Goal: Task Accomplishment & Management: Use online tool/utility

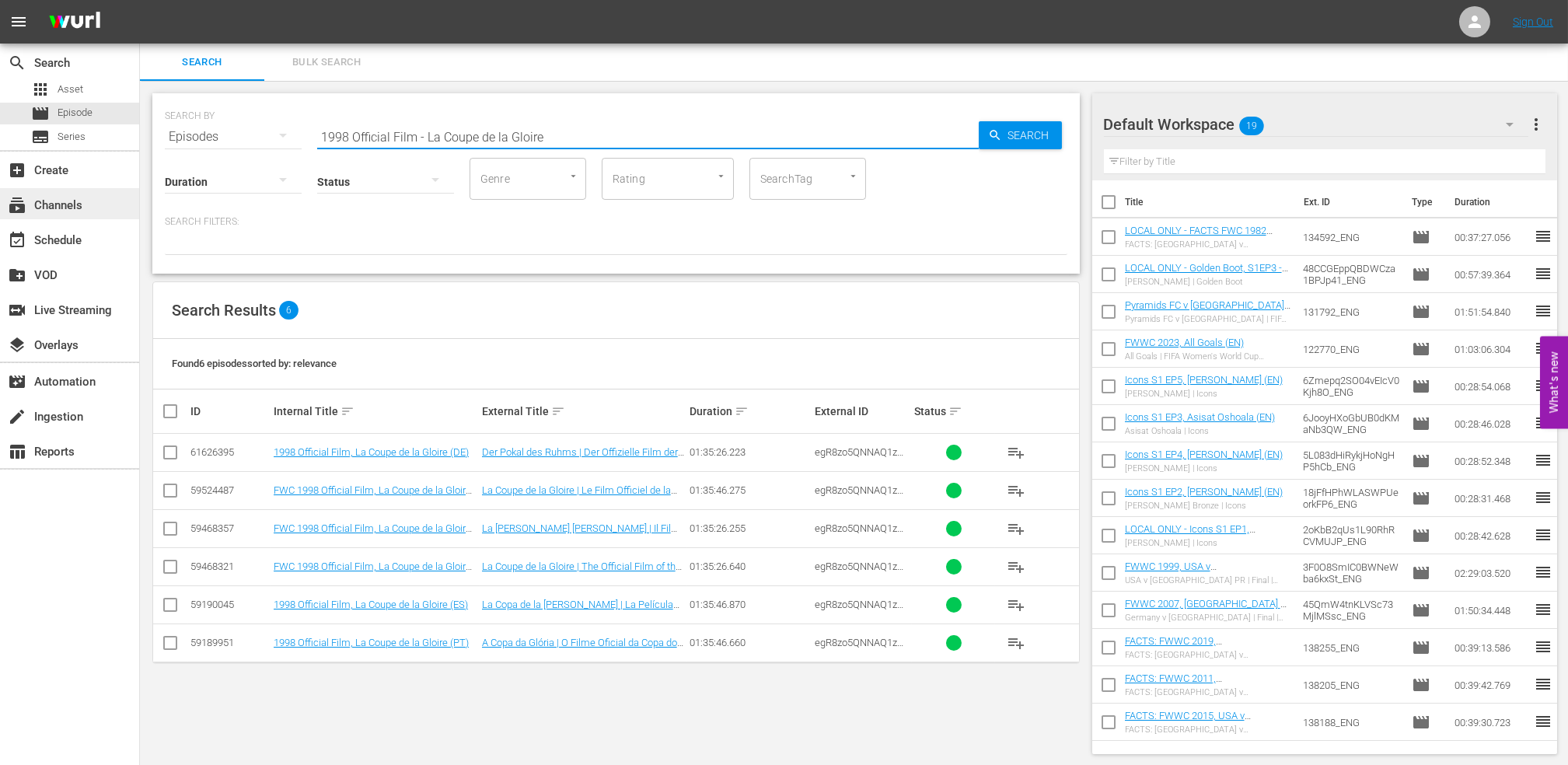
click at [67, 204] on div "subscriptions Channels" at bounding box center [43, 203] width 87 height 14
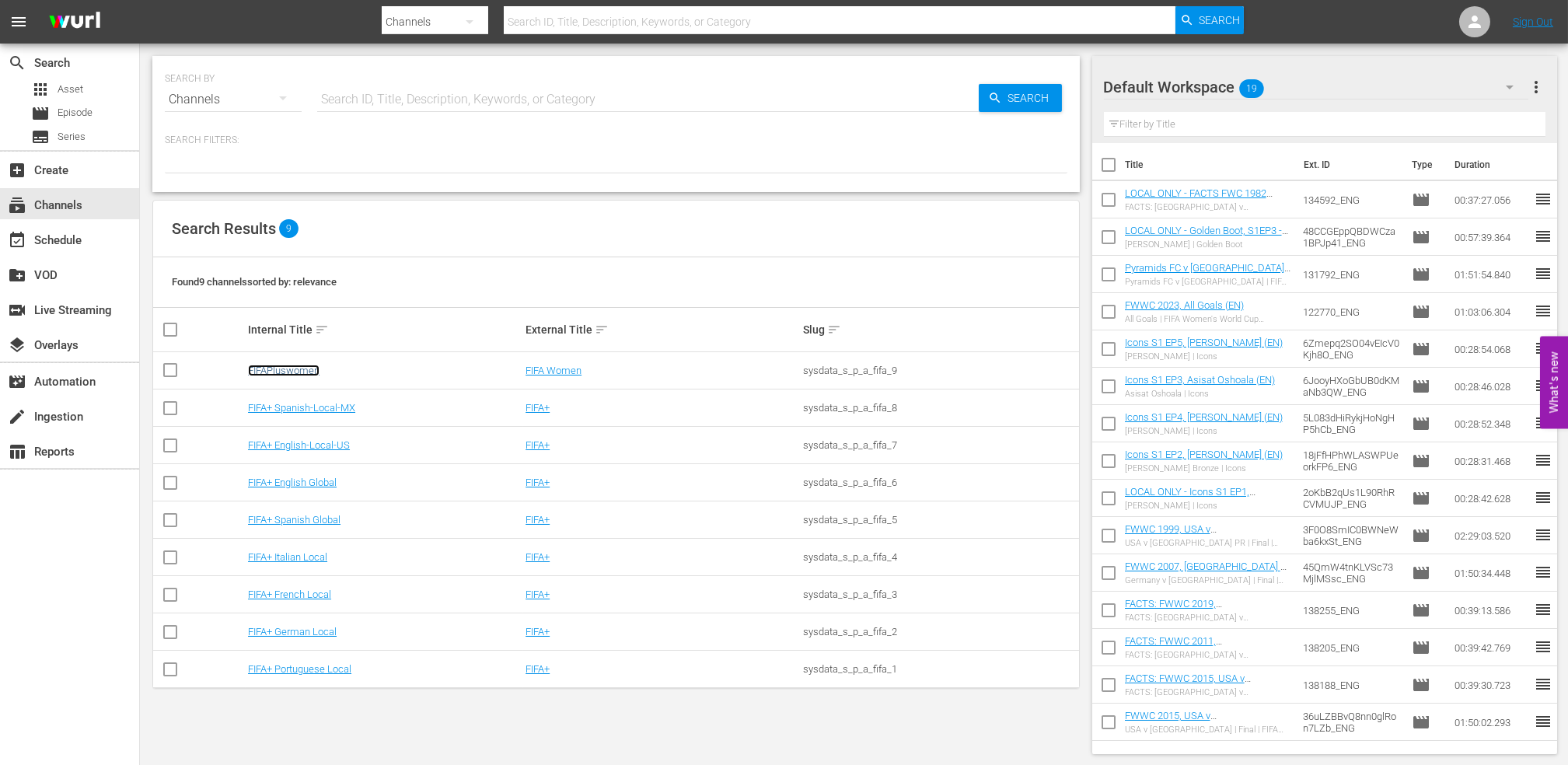
click at [302, 371] on link "FIFAPluswomen" at bounding box center [284, 371] width 71 height 12
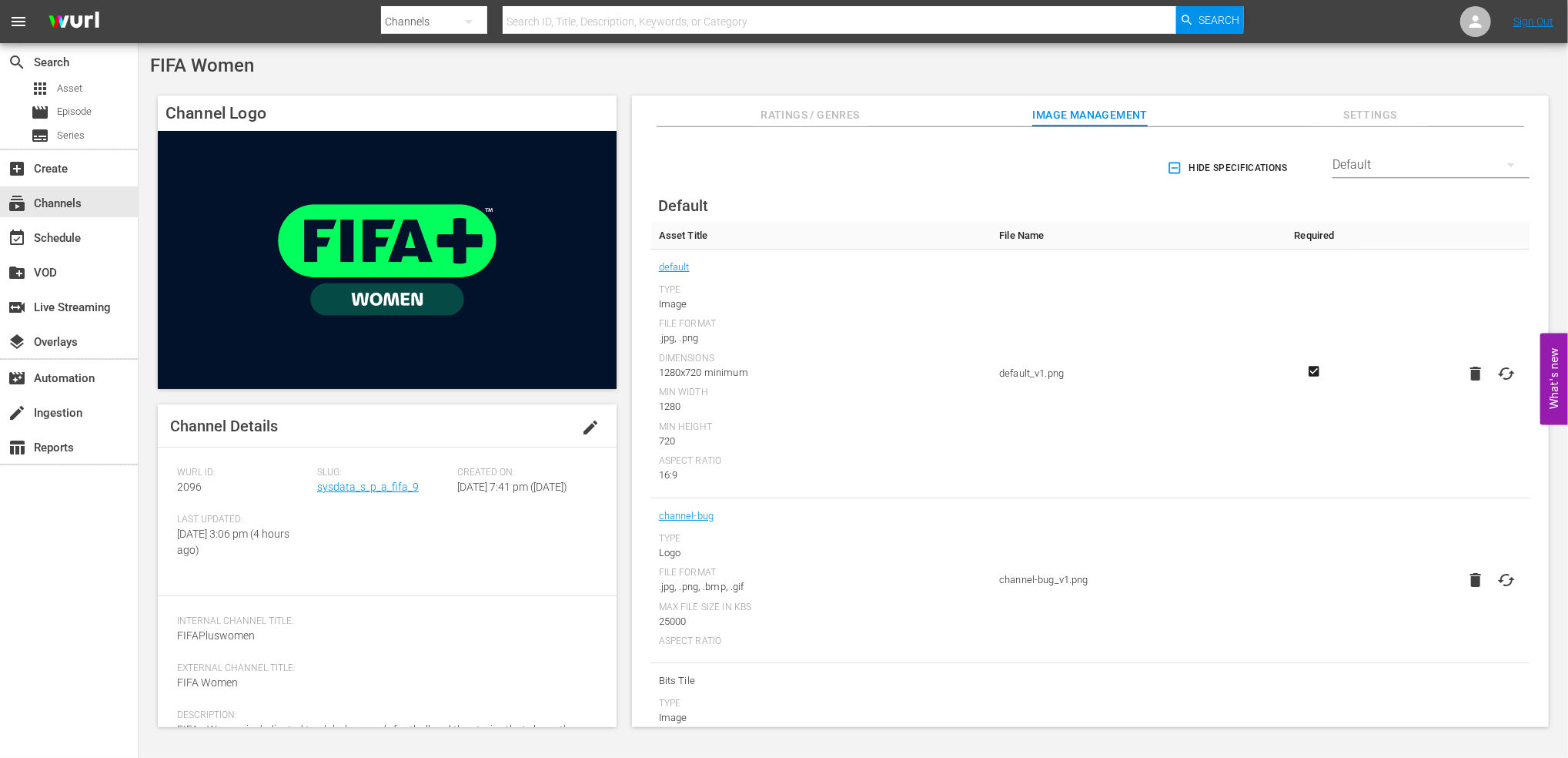
click at [351, 328] on img at bounding box center [387, 261] width 459 height 259
click at [95, 198] on div "subscriptions Channels" at bounding box center [69, 201] width 138 height 30
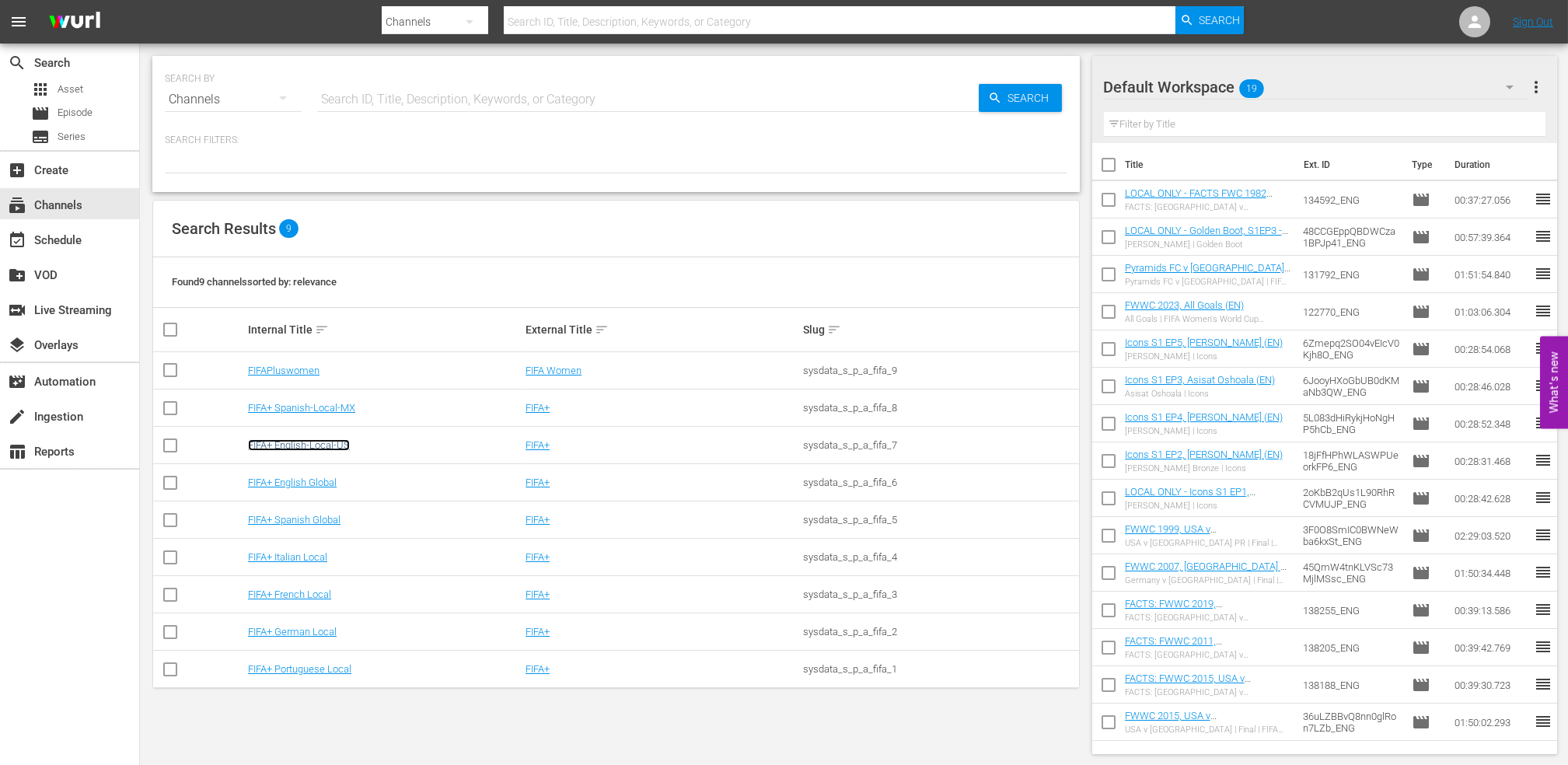
click at [326, 446] on link "FIFA+ English-Local-US" at bounding box center [298, 445] width 102 height 12
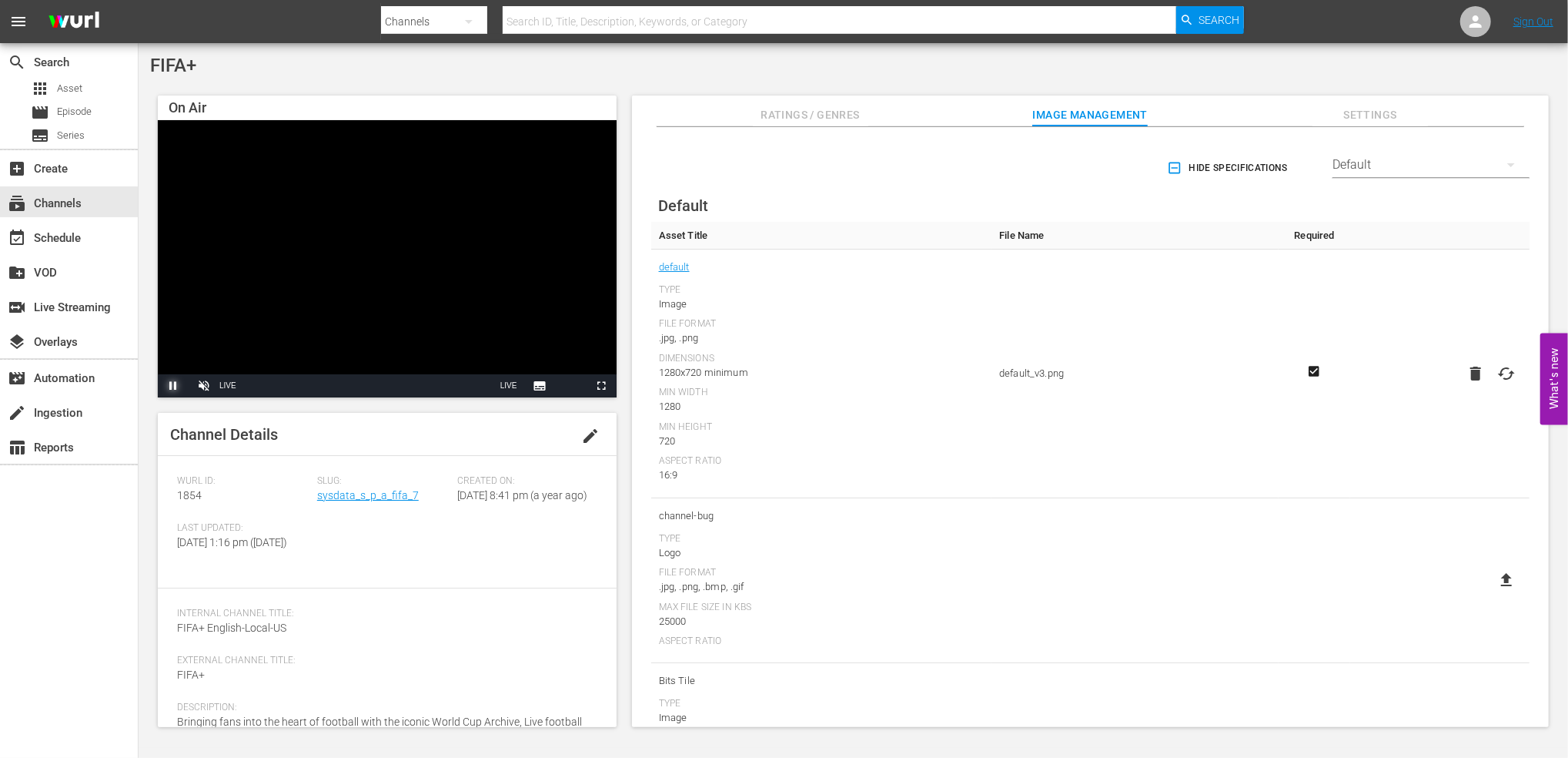
click at [173, 386] on span "Video Player" at bounding box center [173, 386] width 0 height 0
click at [63, 195] on div "subscriptions Channels" at bounding box center [43, 201] width 86 height 14
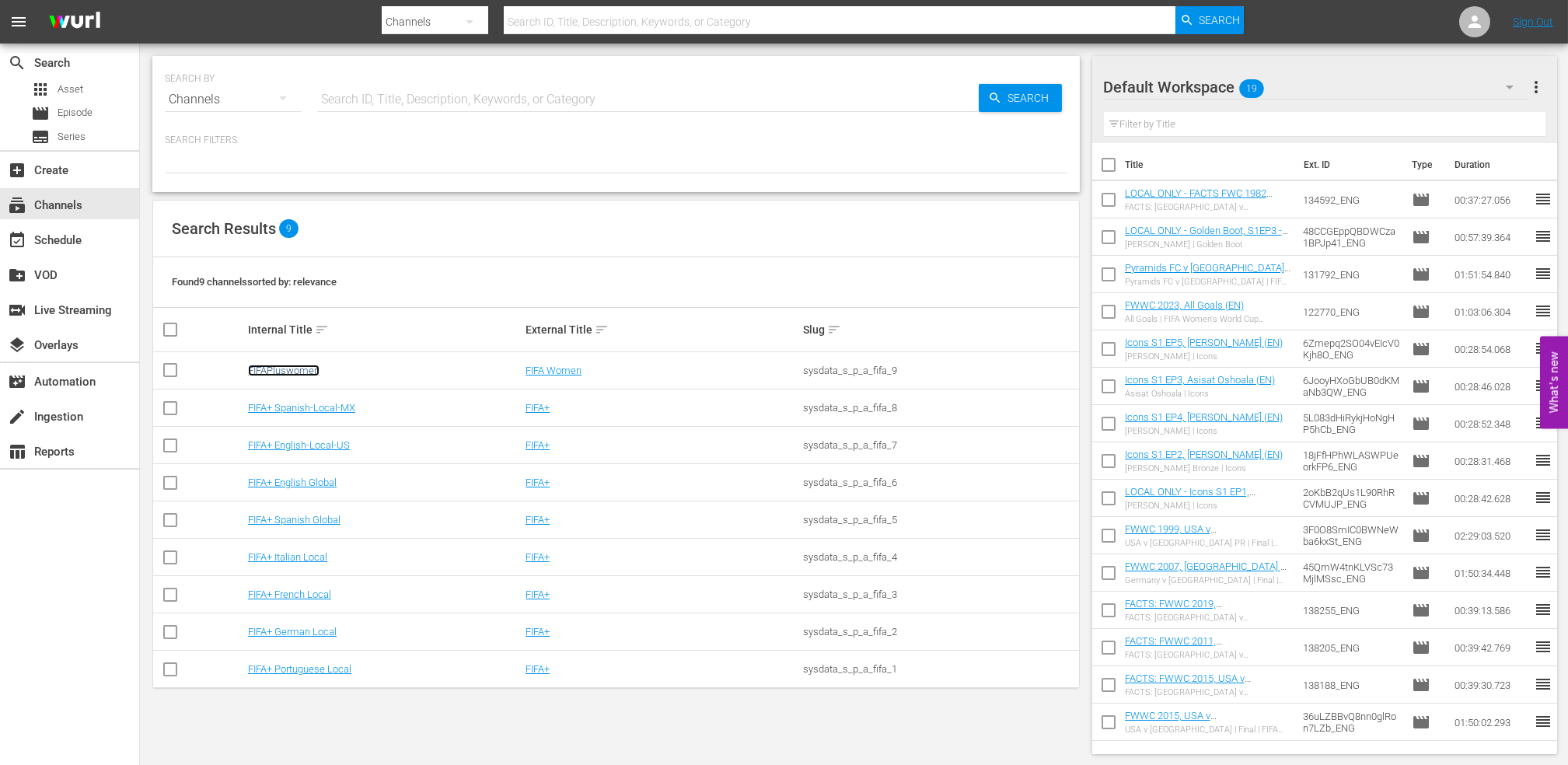
click at [307, 374] on link "FIFAPluswomen" at bounding box center [284, 371] width 71 height 12
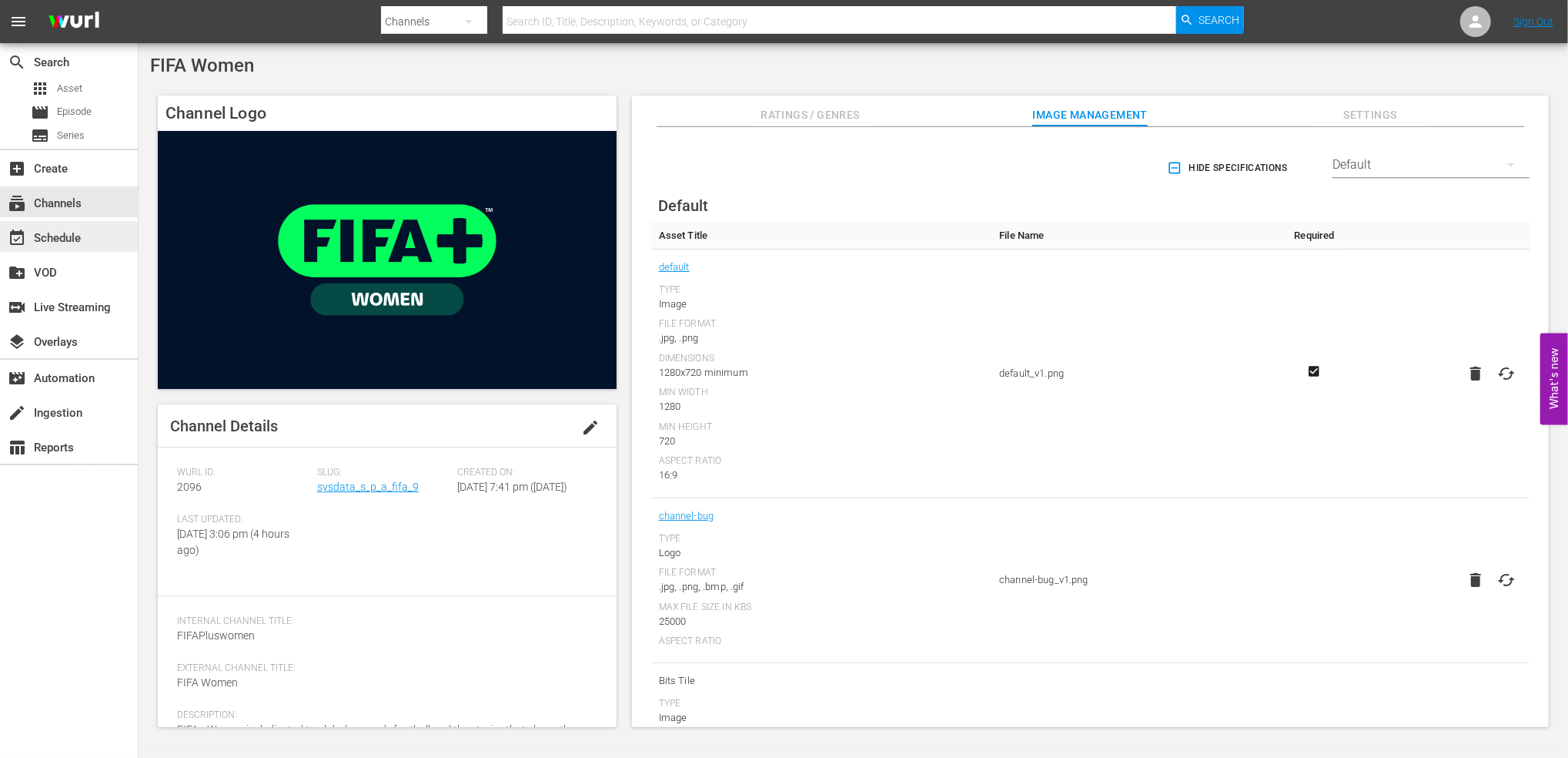
click at [71, 229] on div "event_available Schedule" at bounding box center [43, 236] width 86 height 14
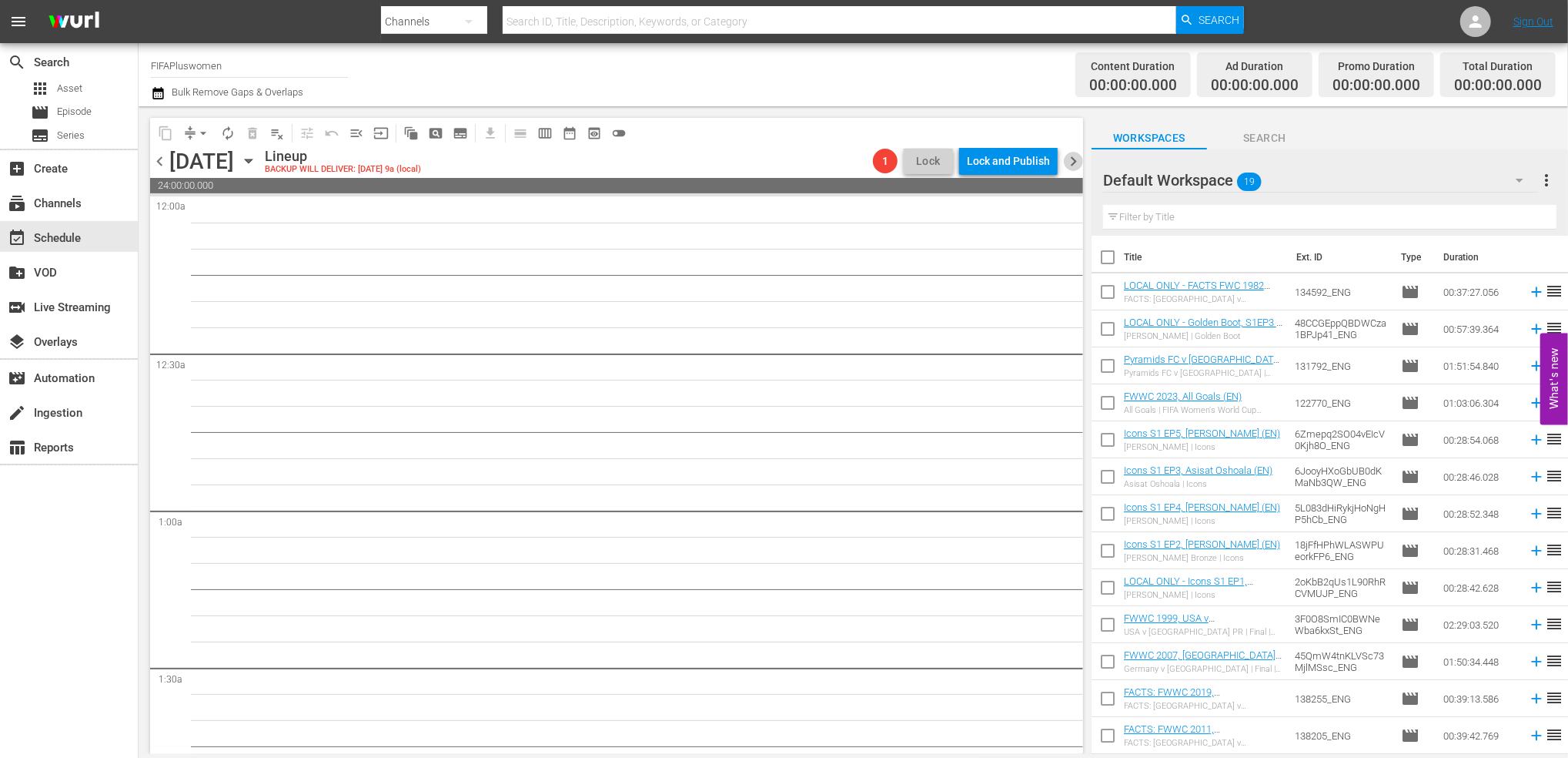
click at [1070, 159] on span "chevron_right" at bounding box center [1074, 162] width 20 height 20
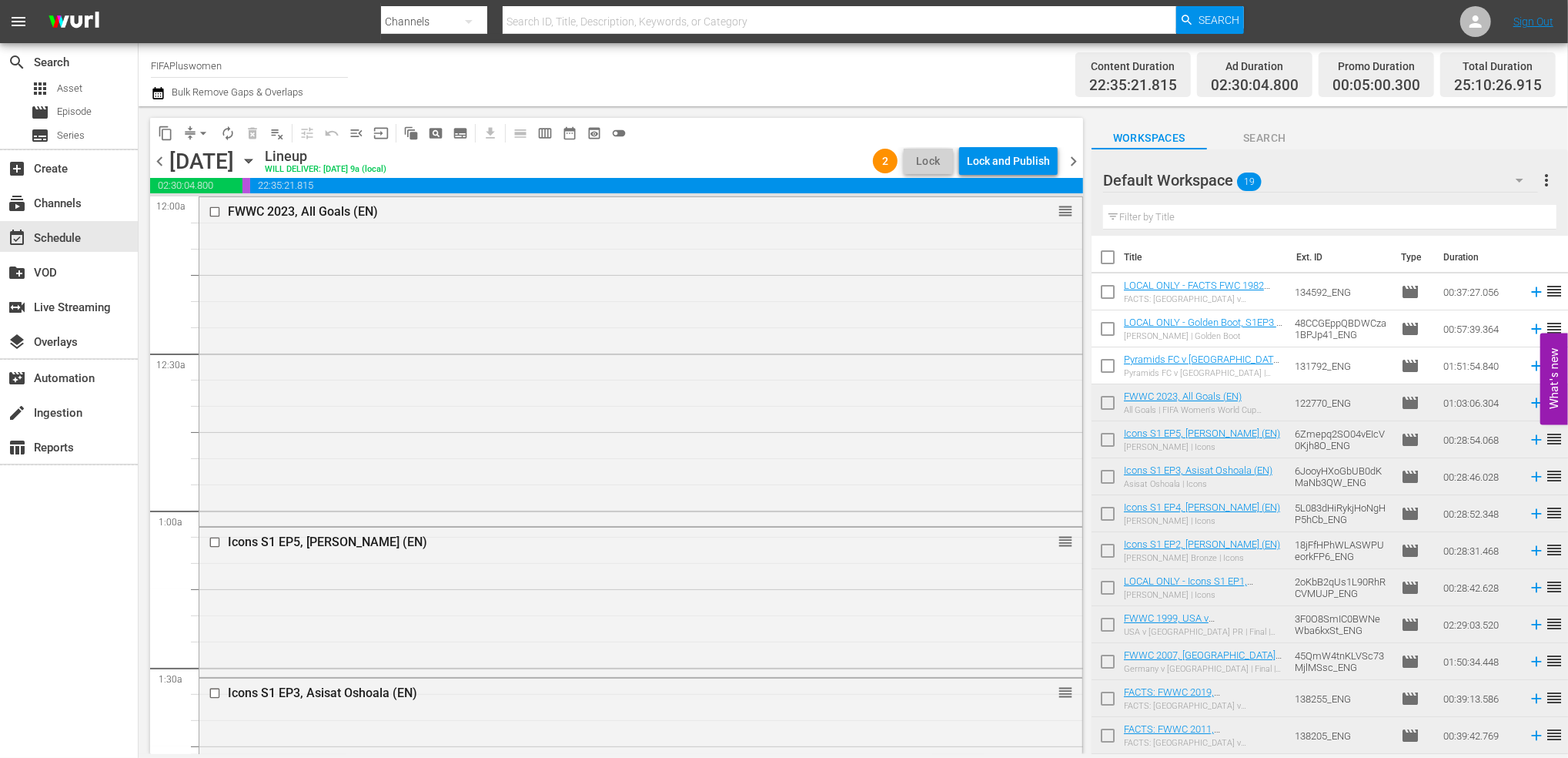
click at [1109, 367] on input "checkbox" at bounding box center [1107, 368] width 32 height 32
checkbox input "true"
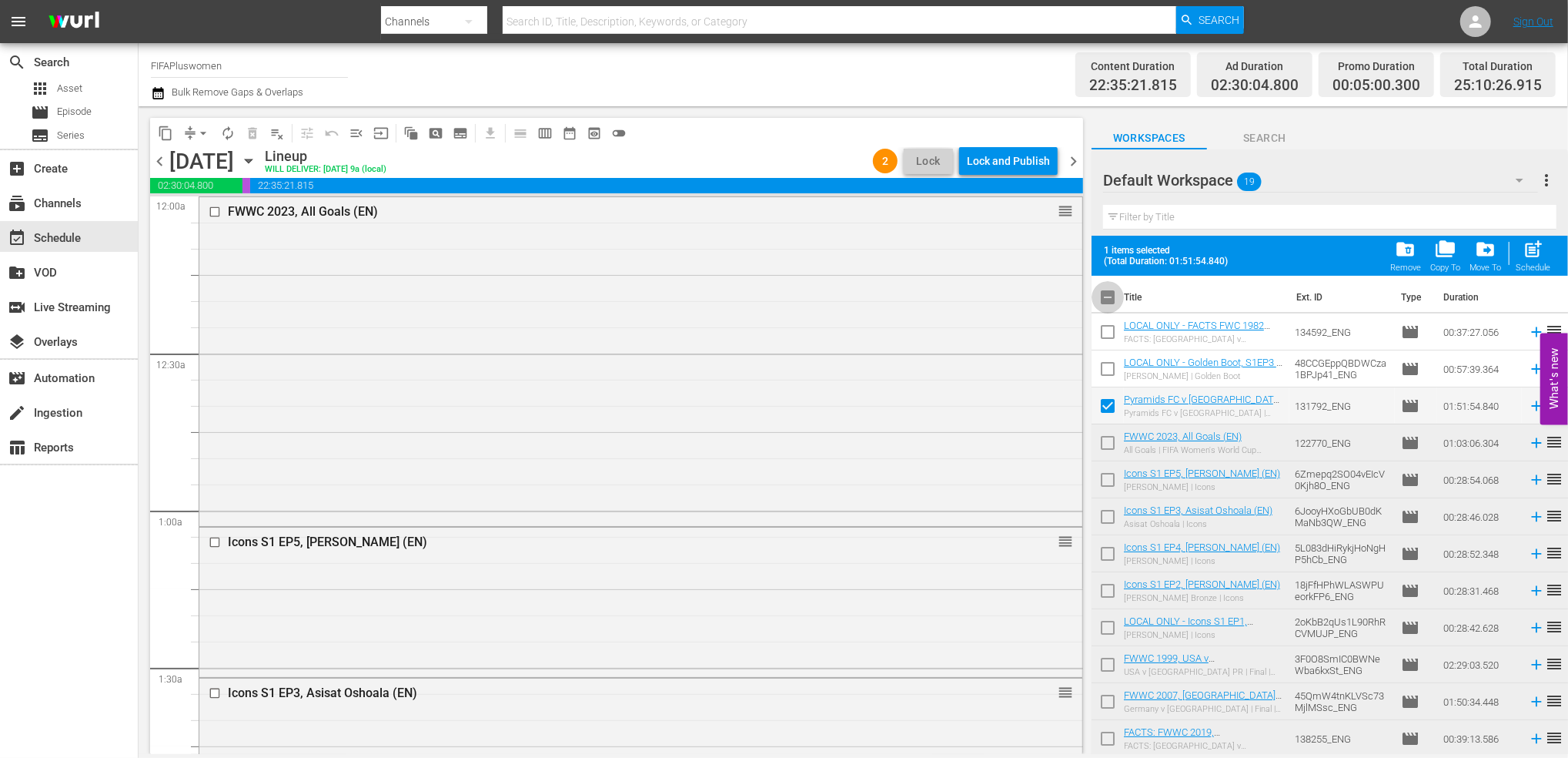
click at [1110, 298] on input "checkbox" at bounding box center [1107, 300] width 32 height 32
checkbox input "true"
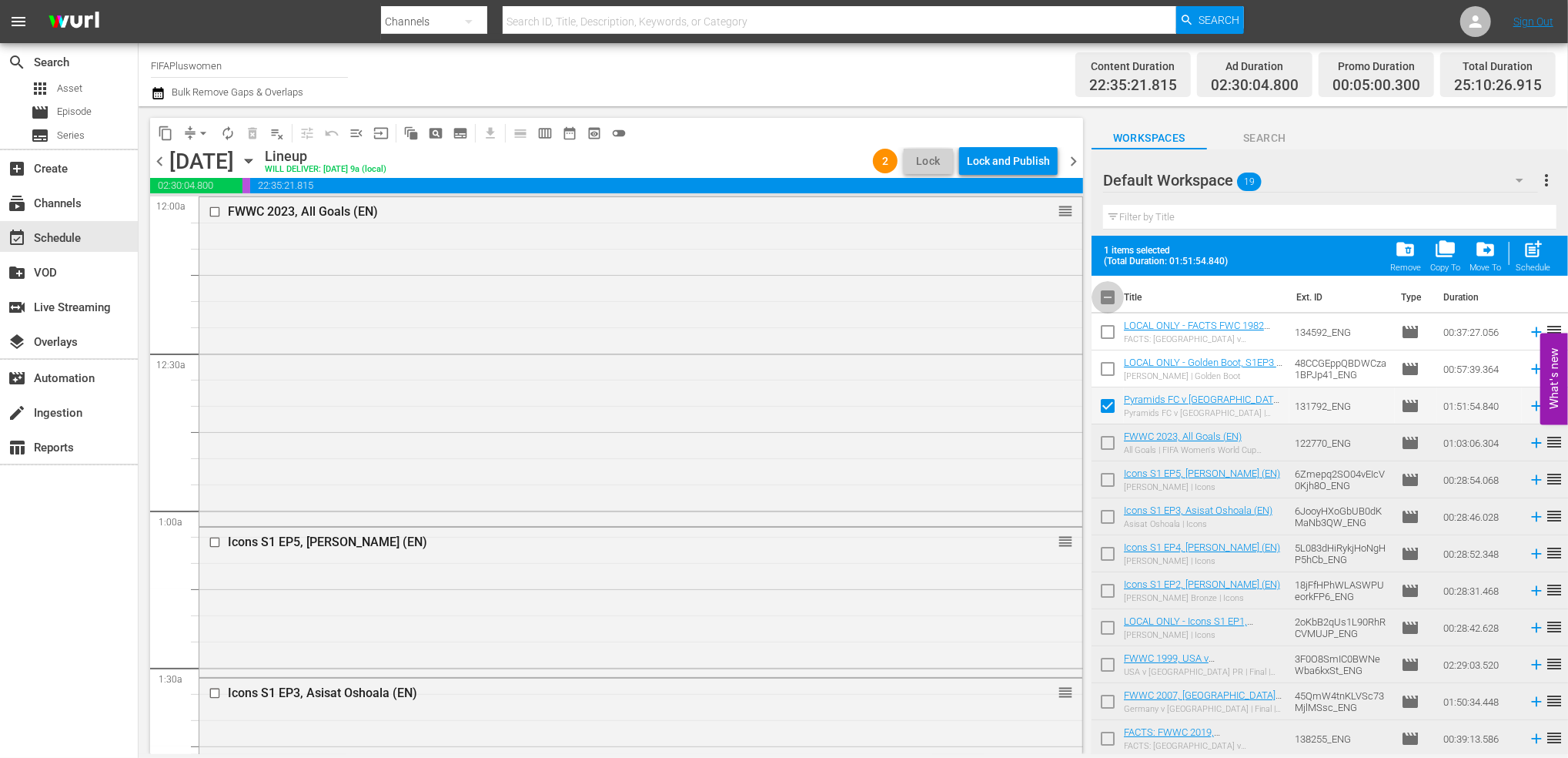
checkbox input "true"
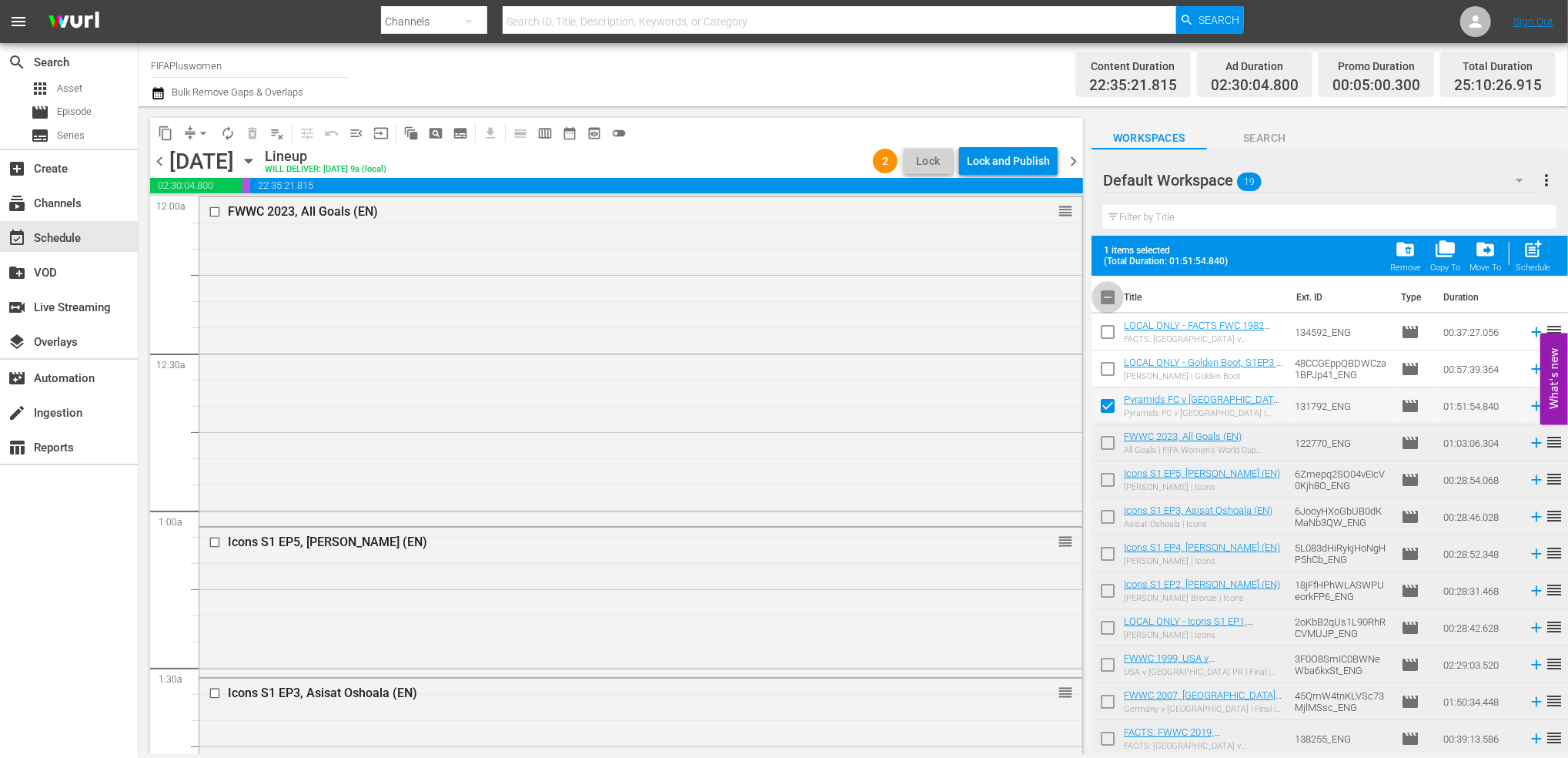
checkbox input "true"
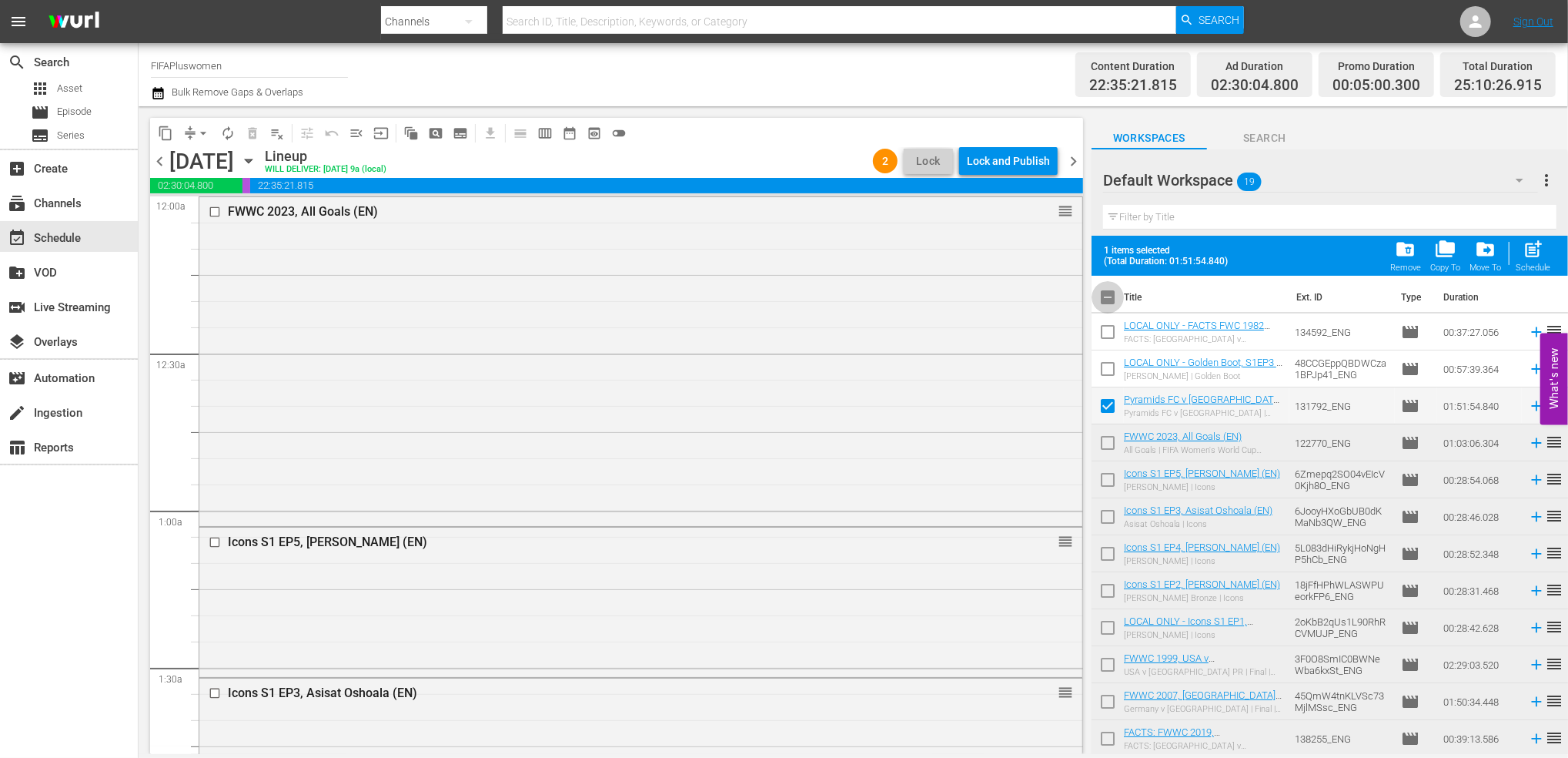
checkbox input "true"
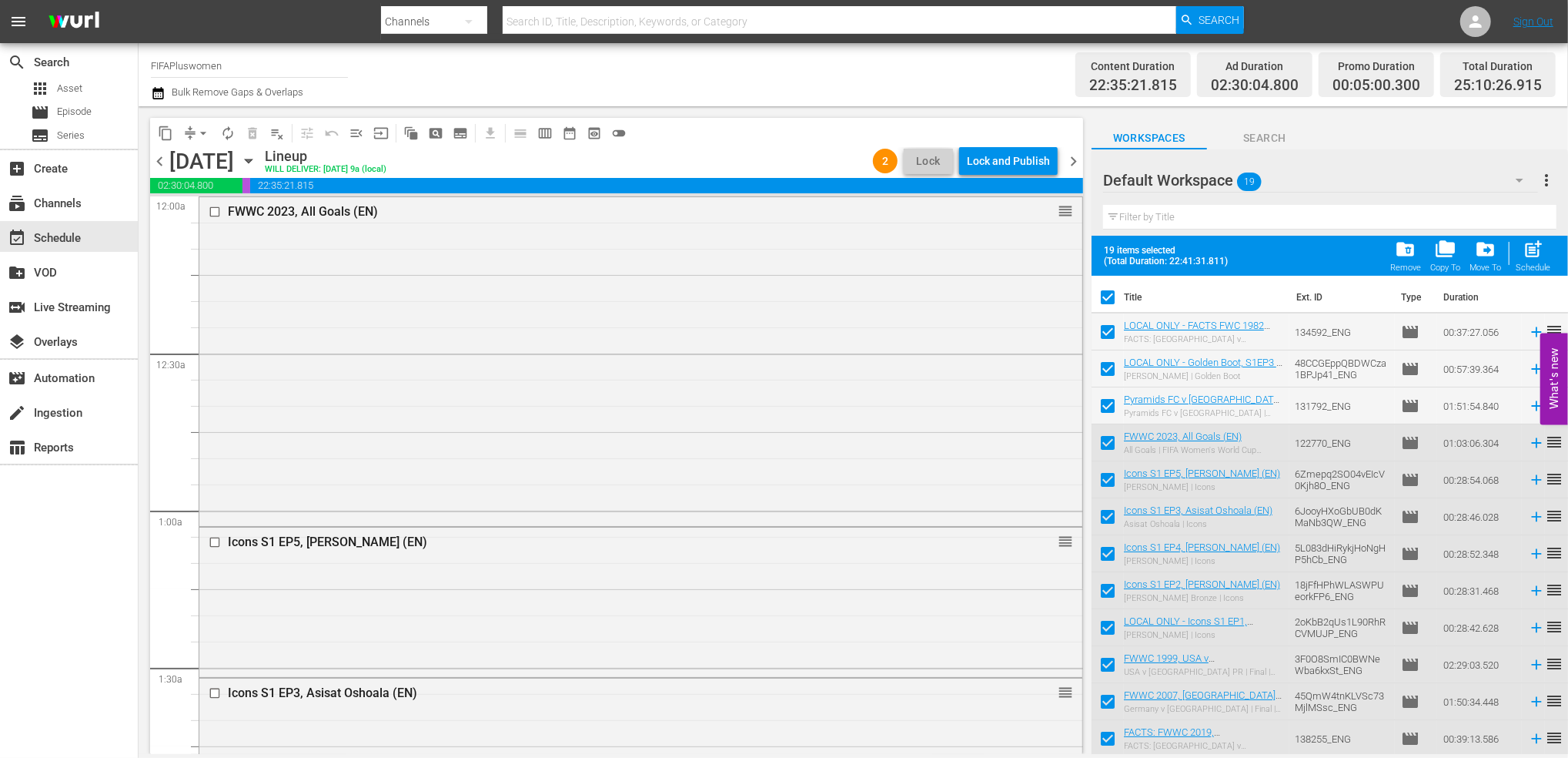
click at [1110, 298] on input "checkbox" at bounding box center [1107, 300] width 32 height 32
checkbox input "false"
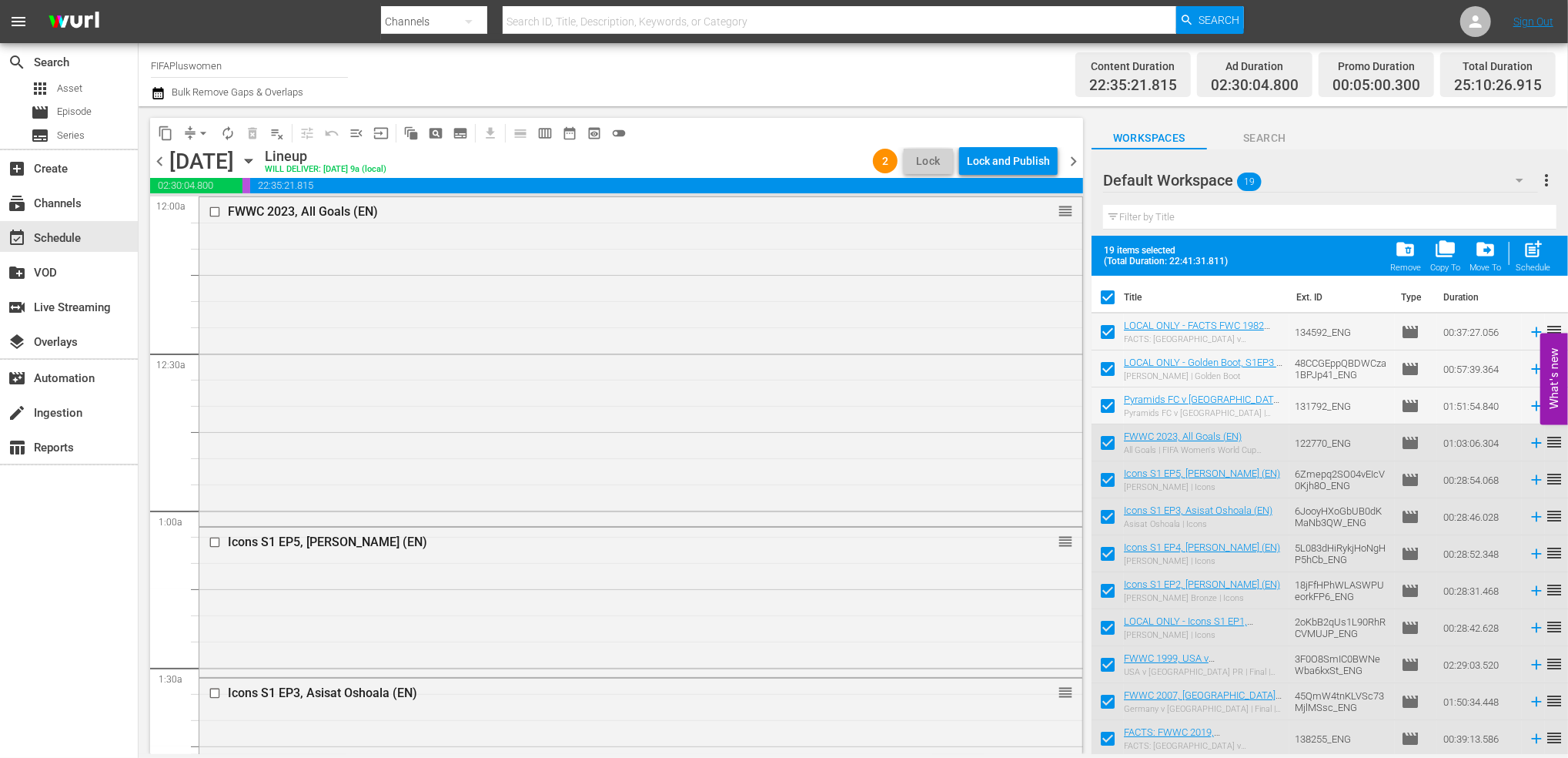
checkbox input "false"
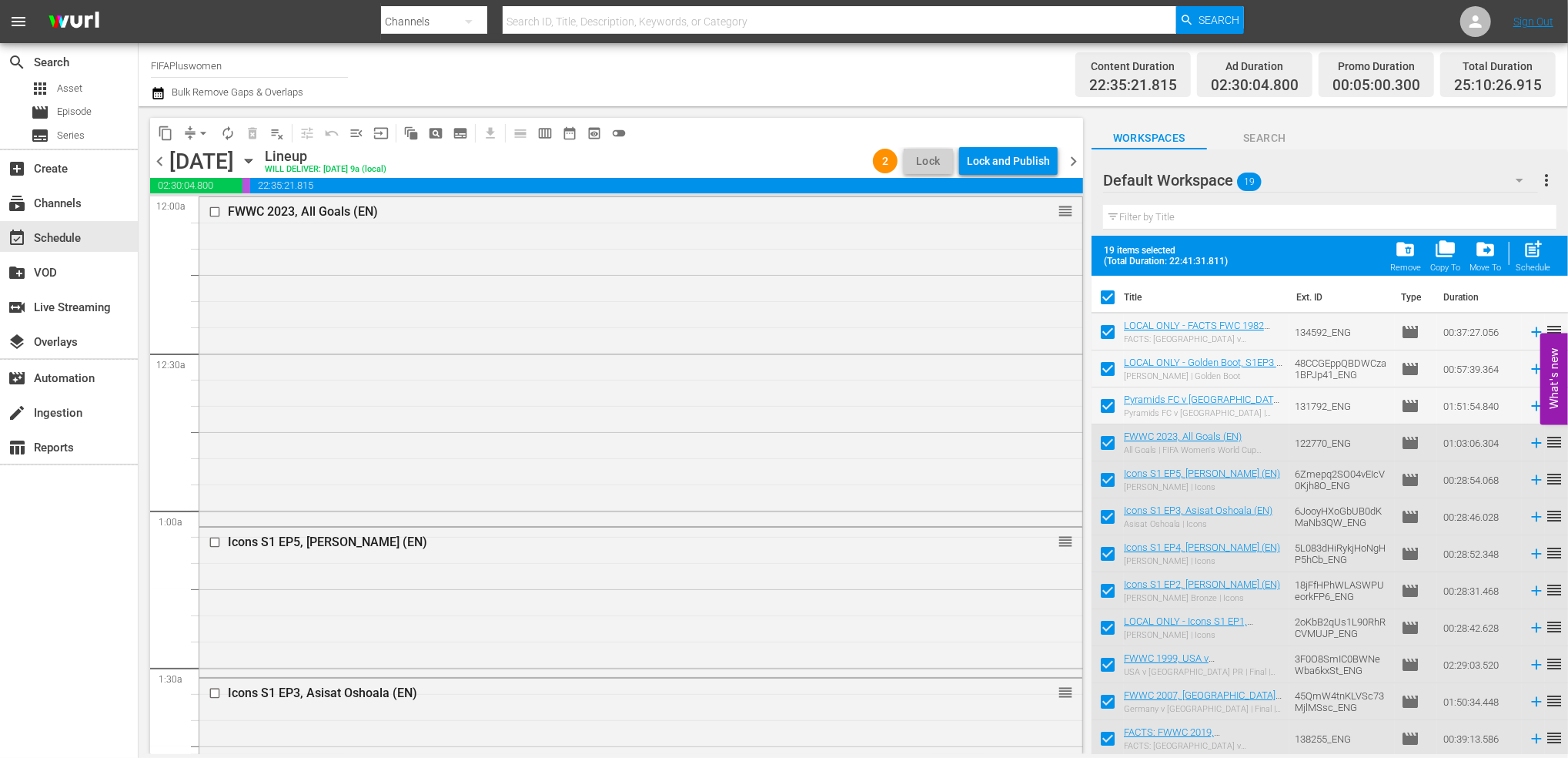
checkbox input "false"
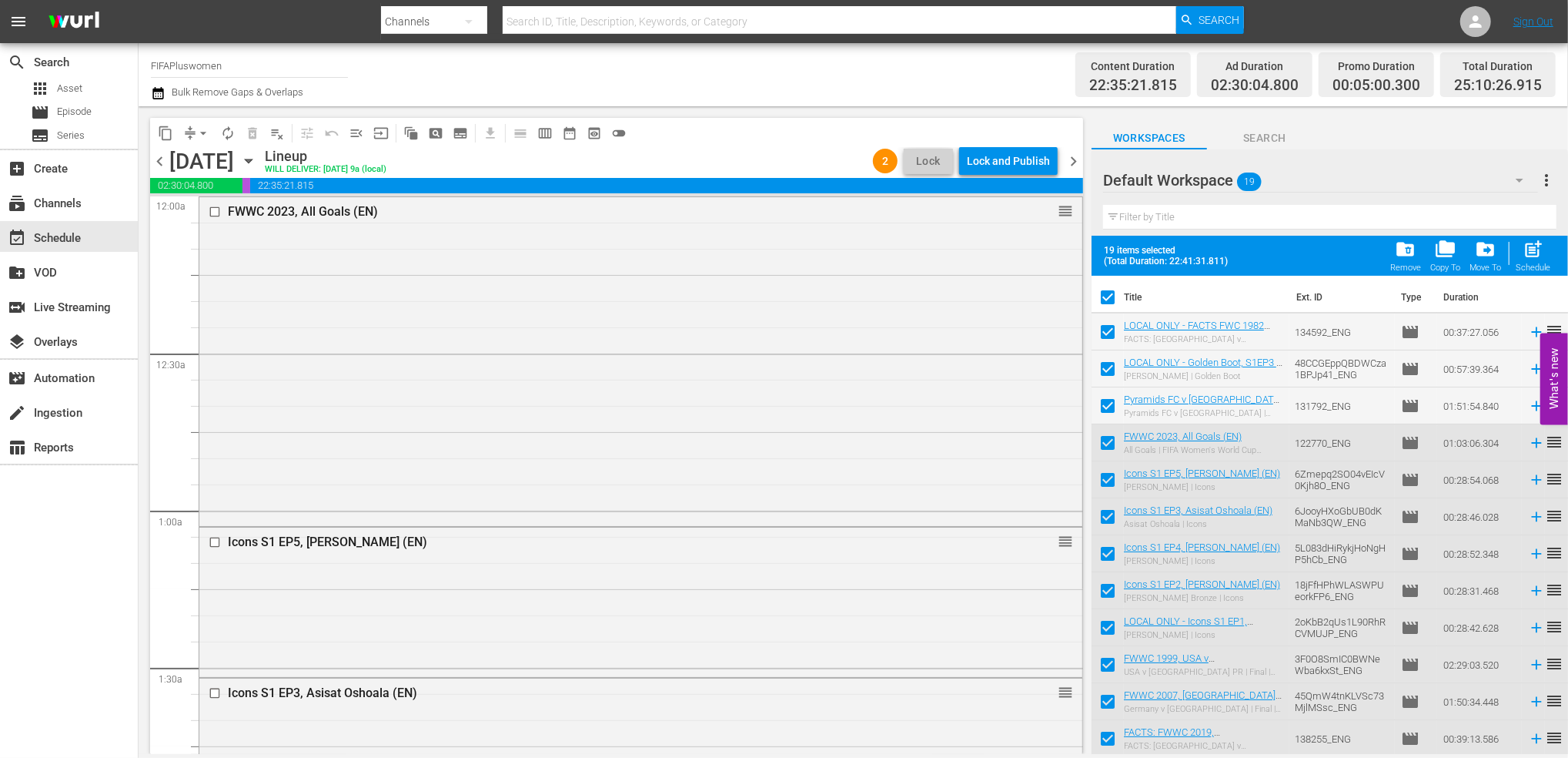
checkbox input "false"
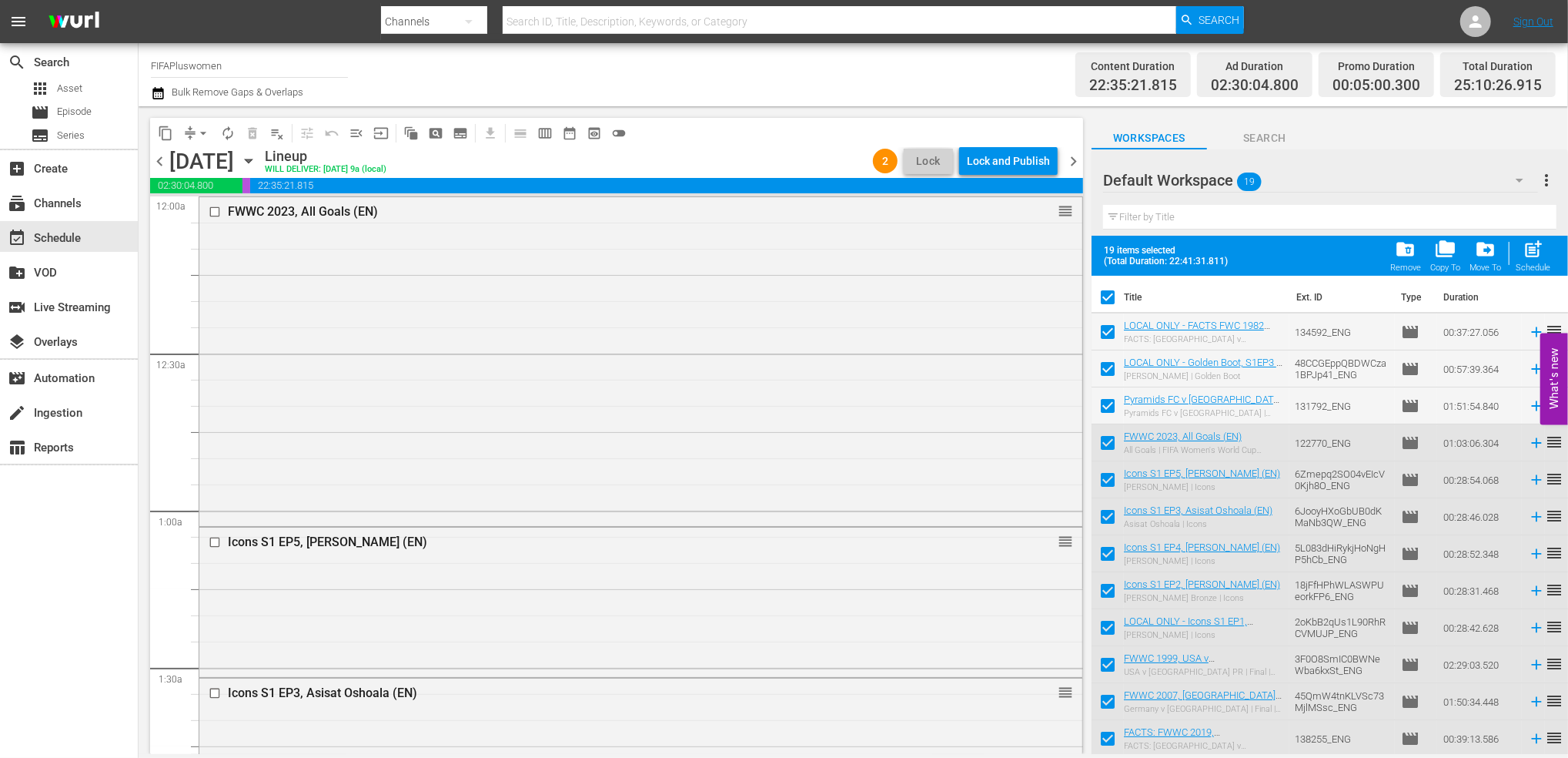
checkbox input "false"
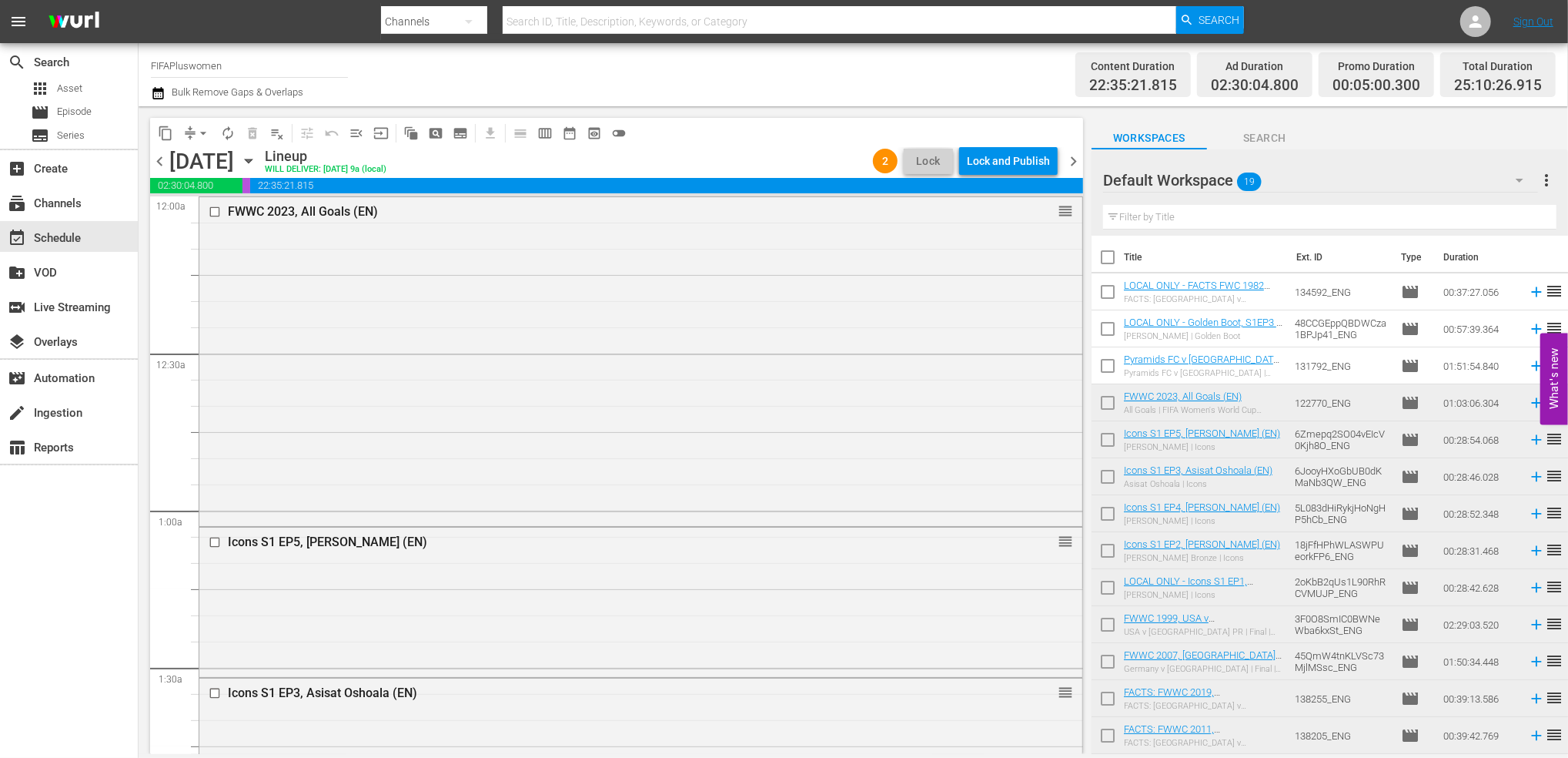
click at [1110, 367] on input "checkbox" at bounding box center [1107, 368] width 32 height 32
checkbox input "true"
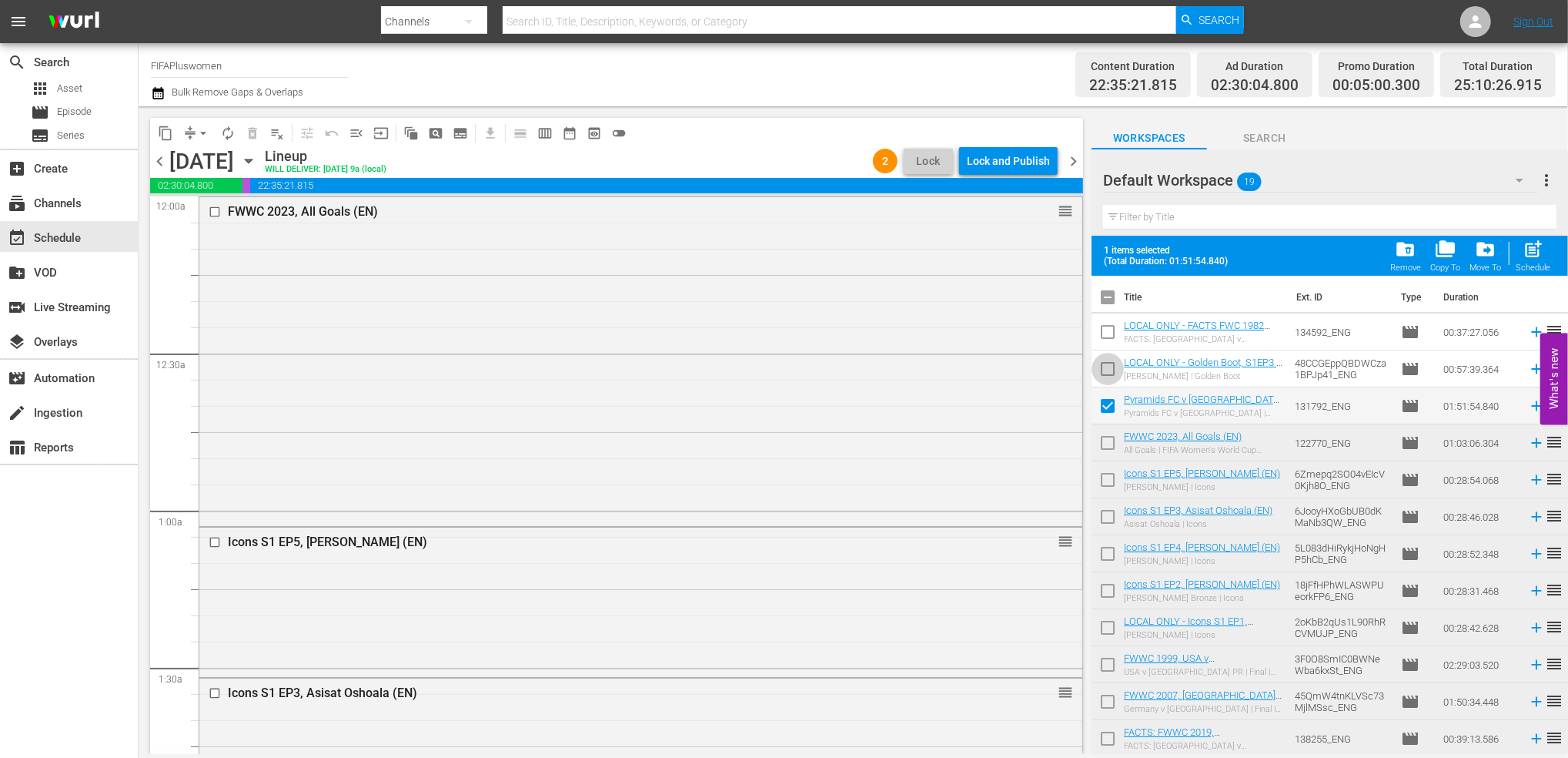
click at [1110, 361] on input "checkbox" at bounding box center [1107, 371] width 32 height 32
checkbox input "true"
click at [1106, 329] on input "checkbox" at bounding box center [1107, 335] width 32 height 32
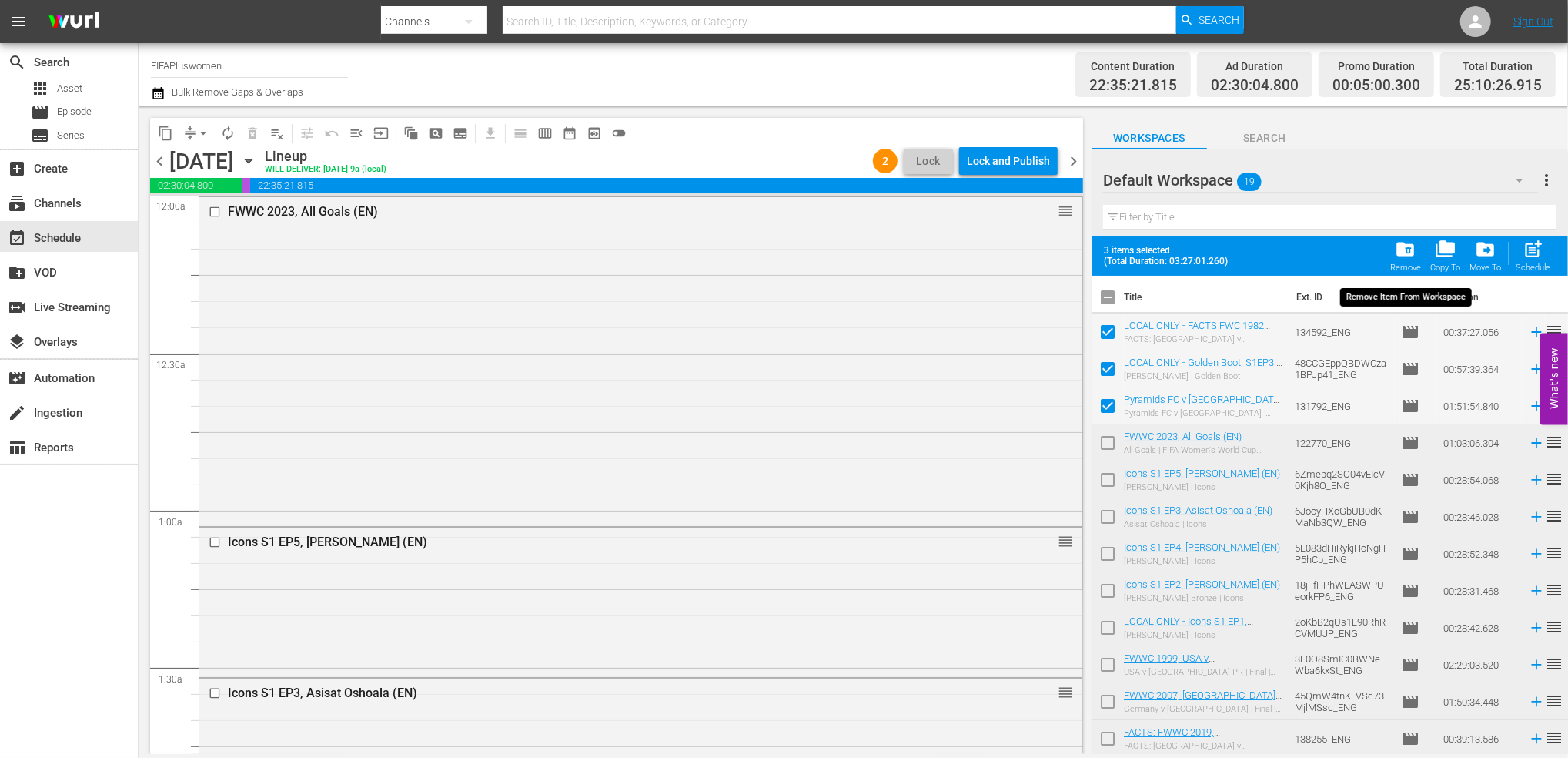
click at [1405, 256] on span "folder_delete" at bounding box center [1405, 249] width 21 height 21
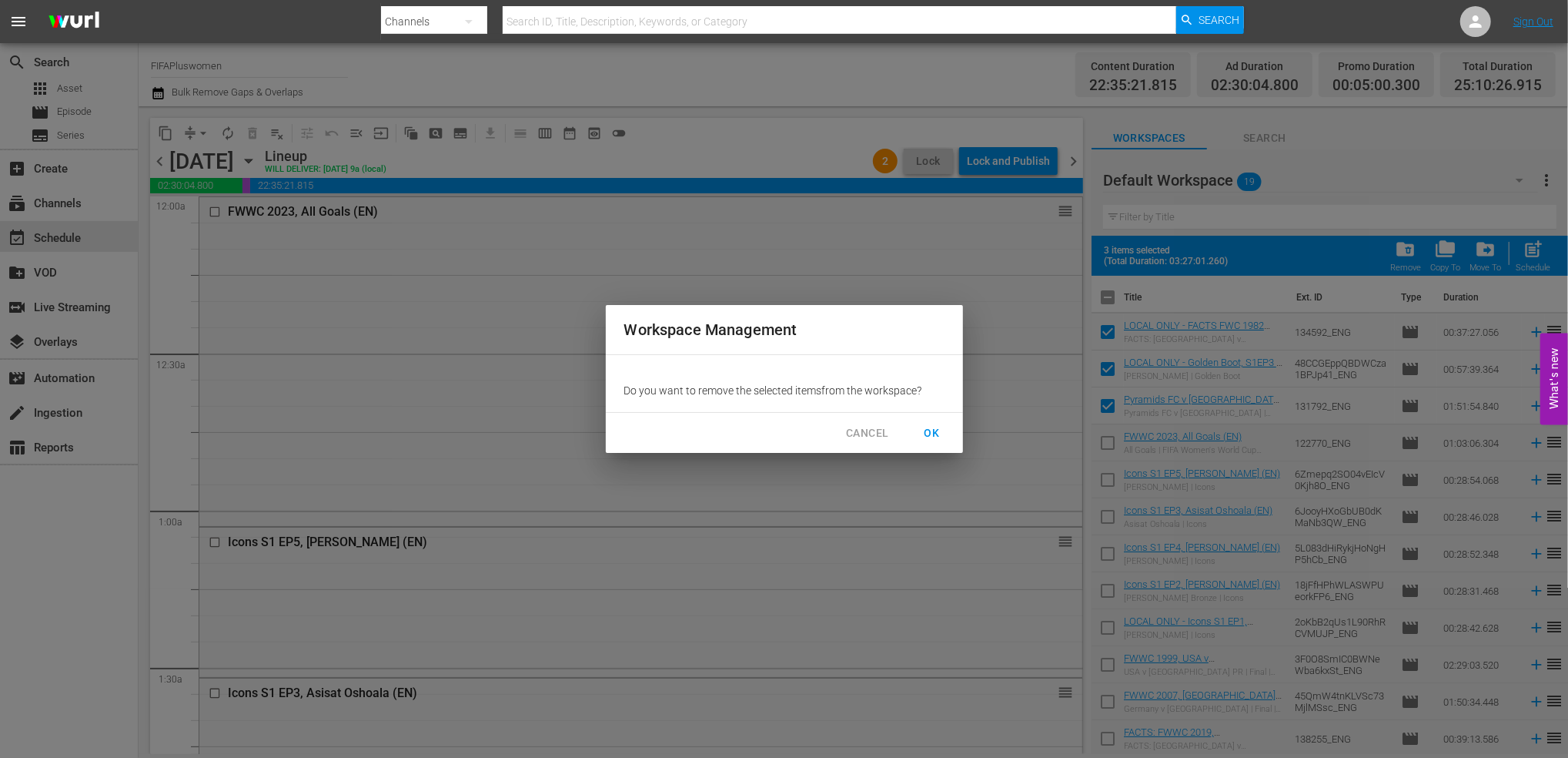
click at [938, 428] on span "OK" at bounding box center [932, 434] width 24 height 20
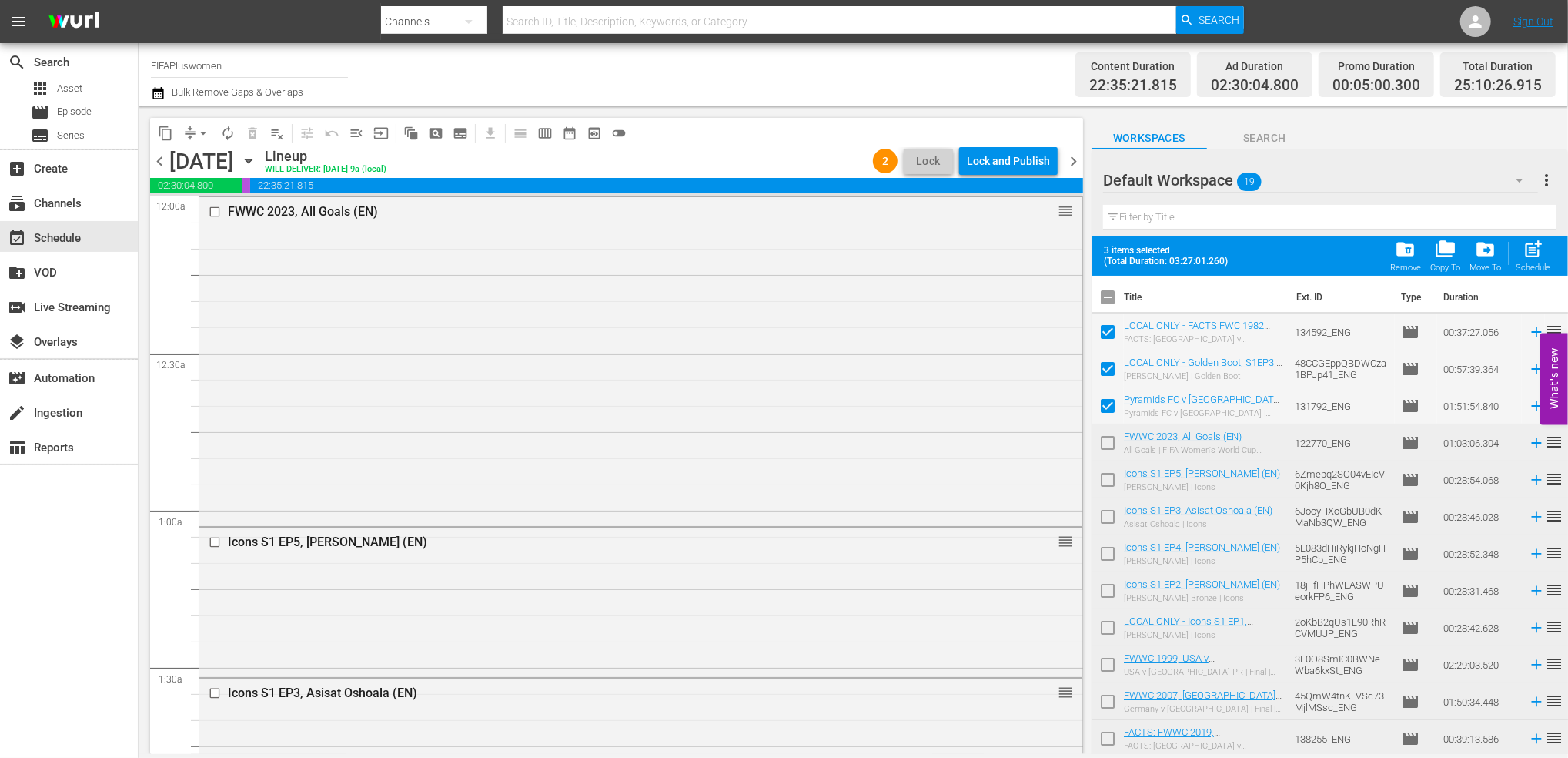
checkbox input "false"
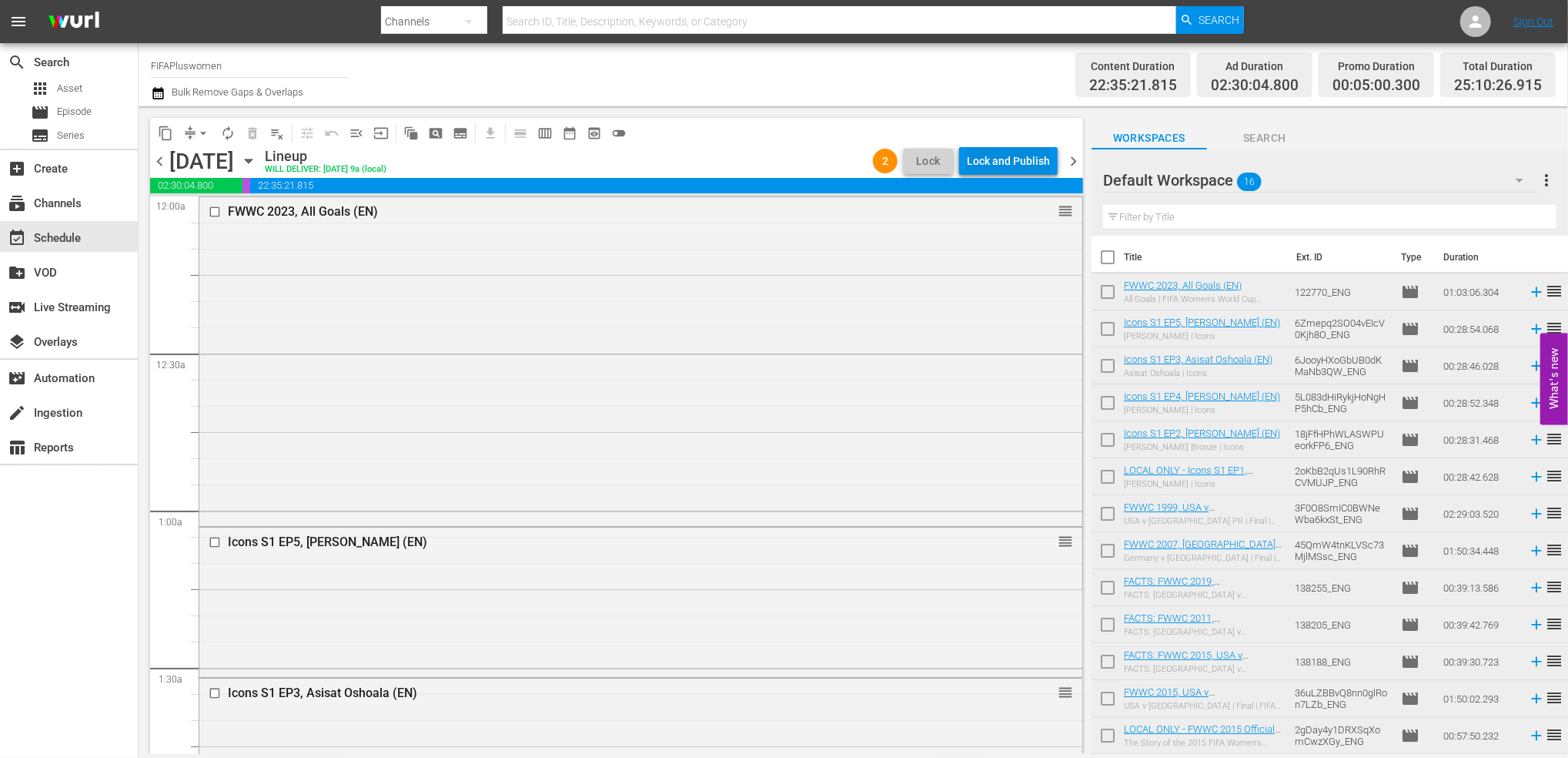
click at [1028, 164] on div "Lock and Publish" at bounding box center [1008, 161] width 83 height 27
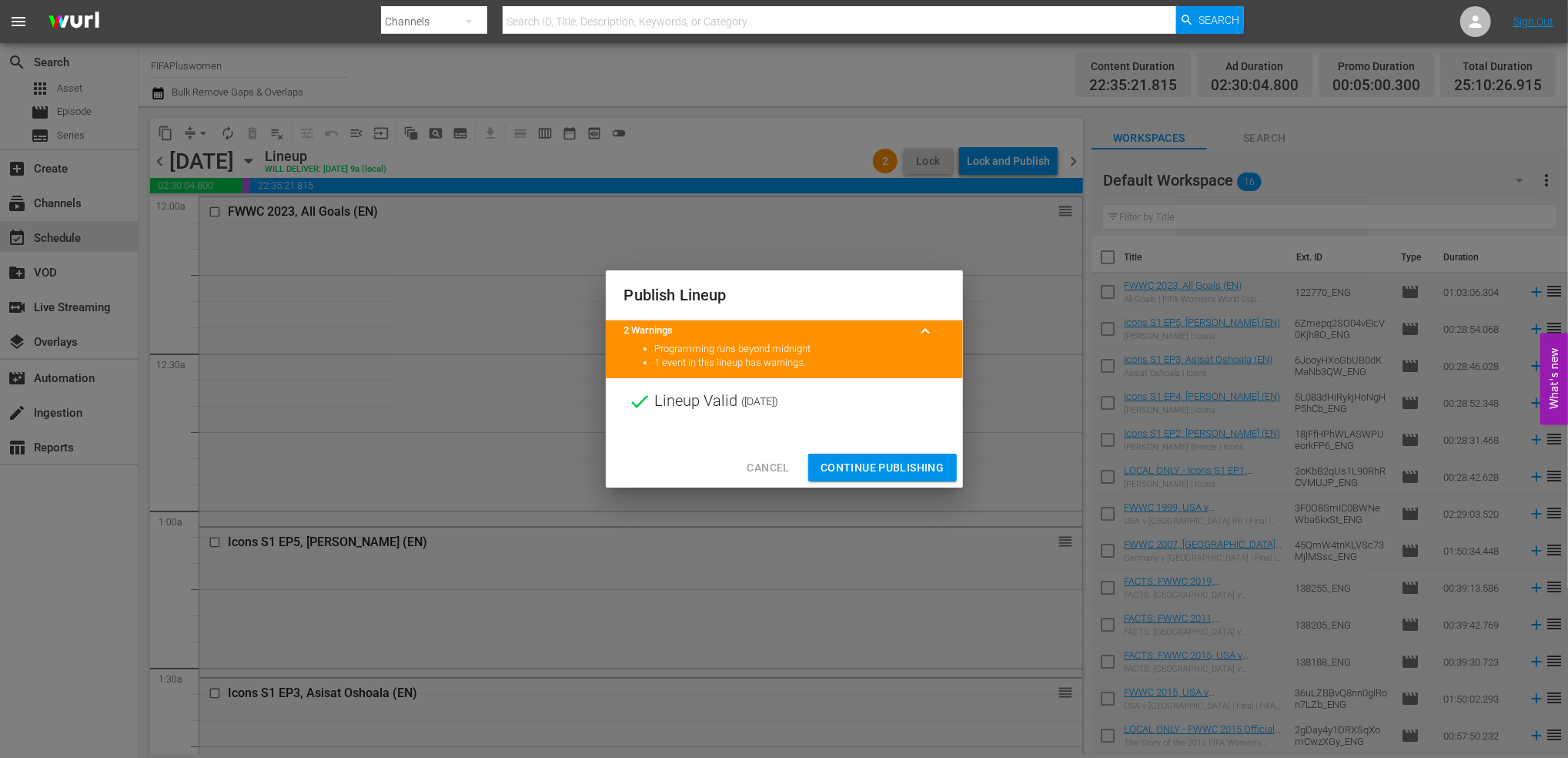
click at [924, 473] on span "Continue Publishing" at bounding box center [883, 468] width 124 height 20
